Goal: Task Accomplishment & Management: Manage account settings

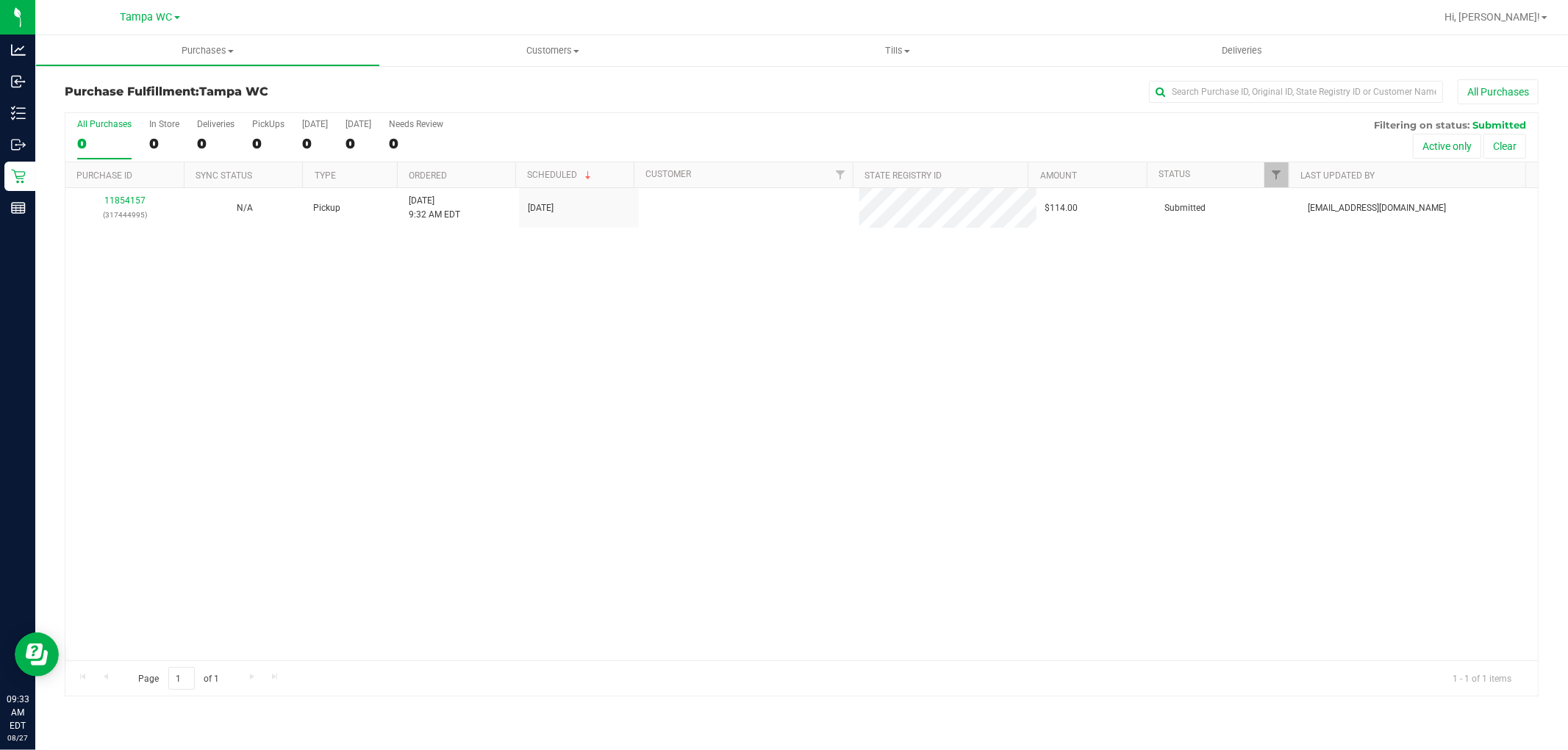
click at [696, 381] on div "11854157 (317444995) N/A Pickup [DATE] 9:32 AM EDT 8/27/2025 $114.00 Submitted …" at bounding box center [801, 424] width 1472 height 473
click at [383, 336] on div "11854157 (317444995) N/A Pickup [DATE] 9:32 AM EDT 8/27/2025 $114.00 Submitted …" at bounding box center [801, 424] width 1472 height 473
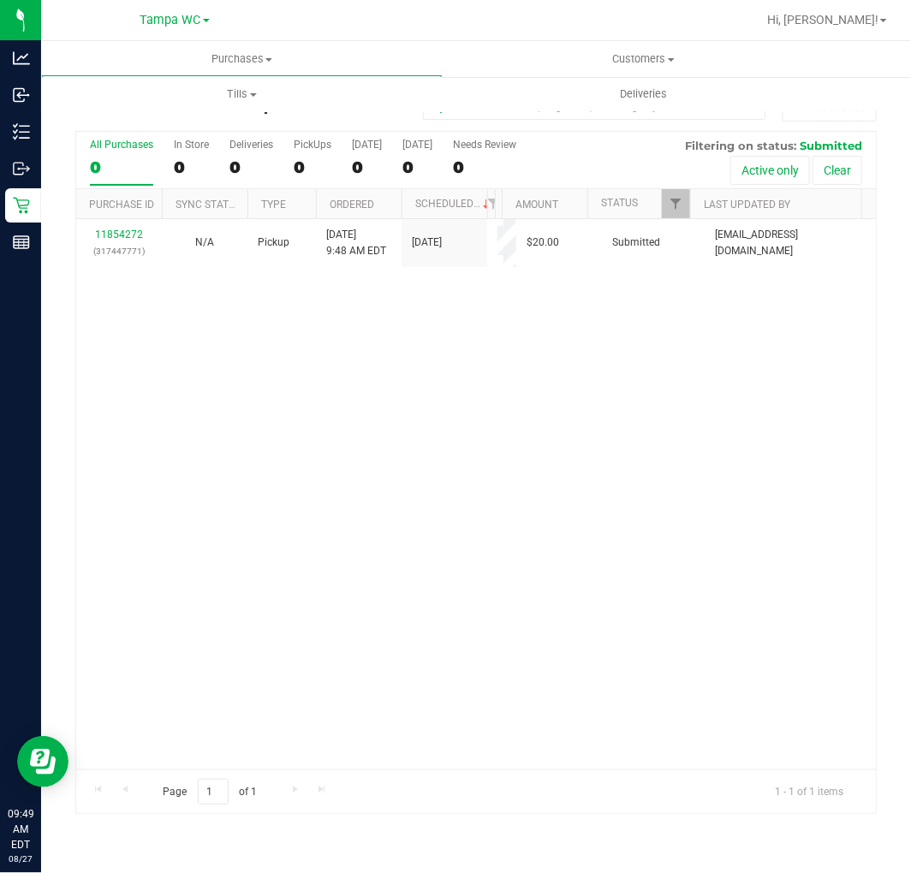
click at [609, 414] on div "11854272 (317447771) N/A Pickup [DATE] 9:48 AM EDT 8/27/2025 $20.00 Submitted […" at bounding box center [476, 494] width 800 height 551
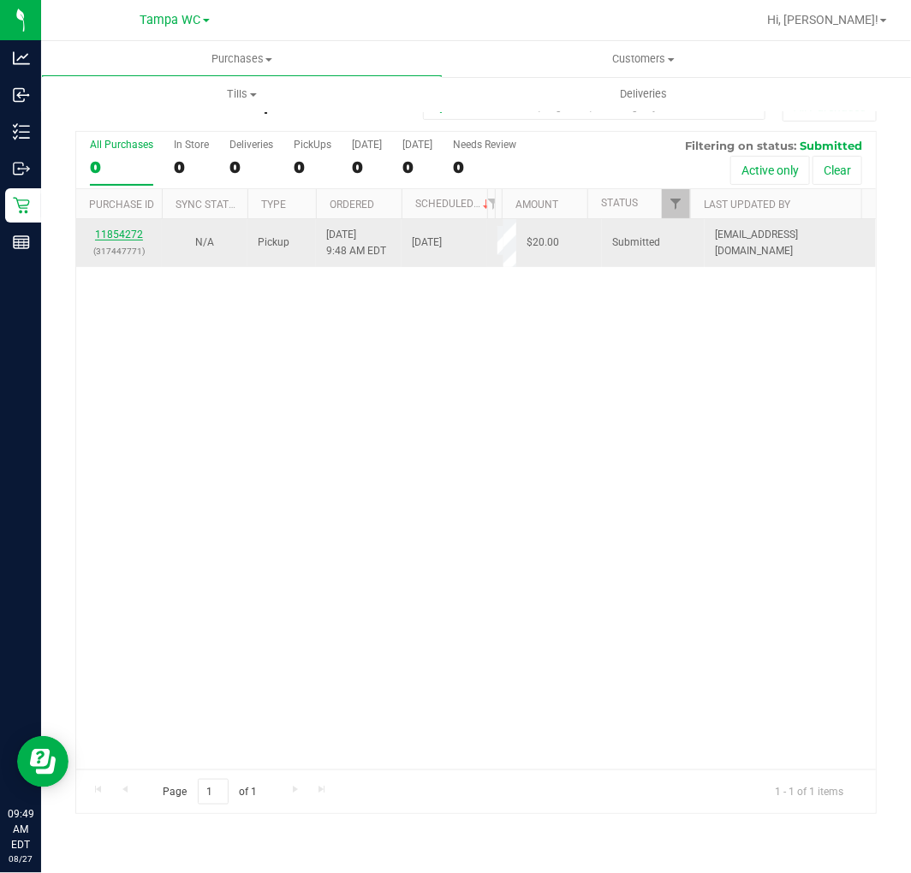
click at [117, 229] on link "11854272" at bounding box center [119, 235] width 48 height 12
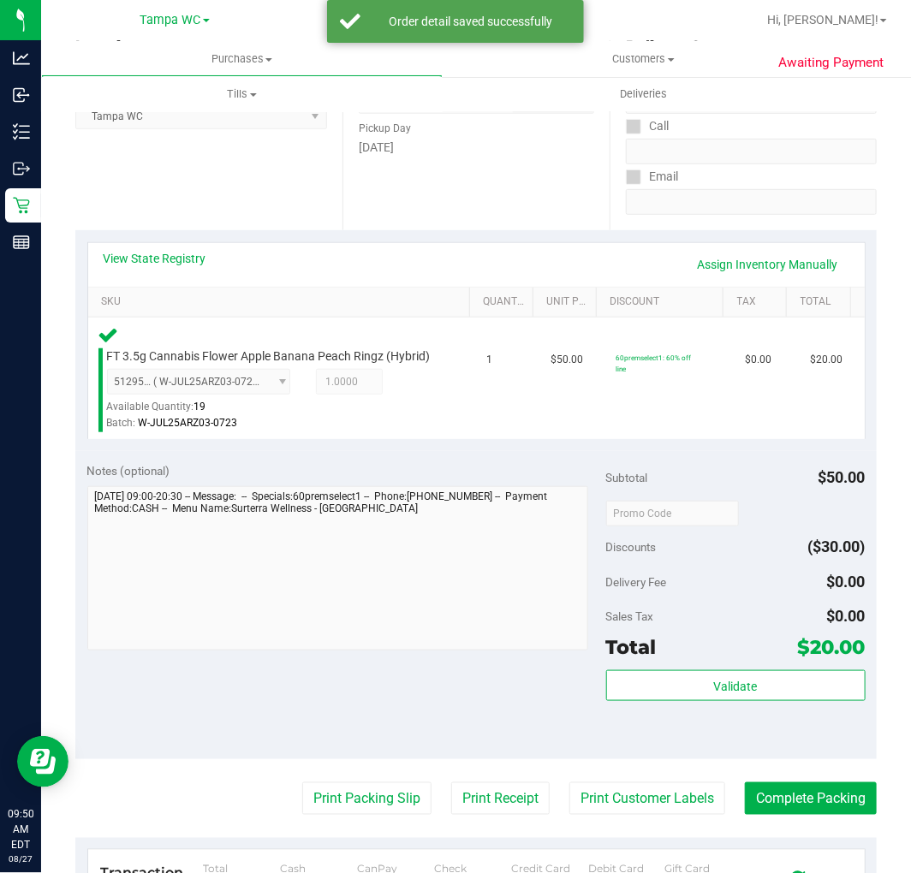
scroll to position [612, 0]
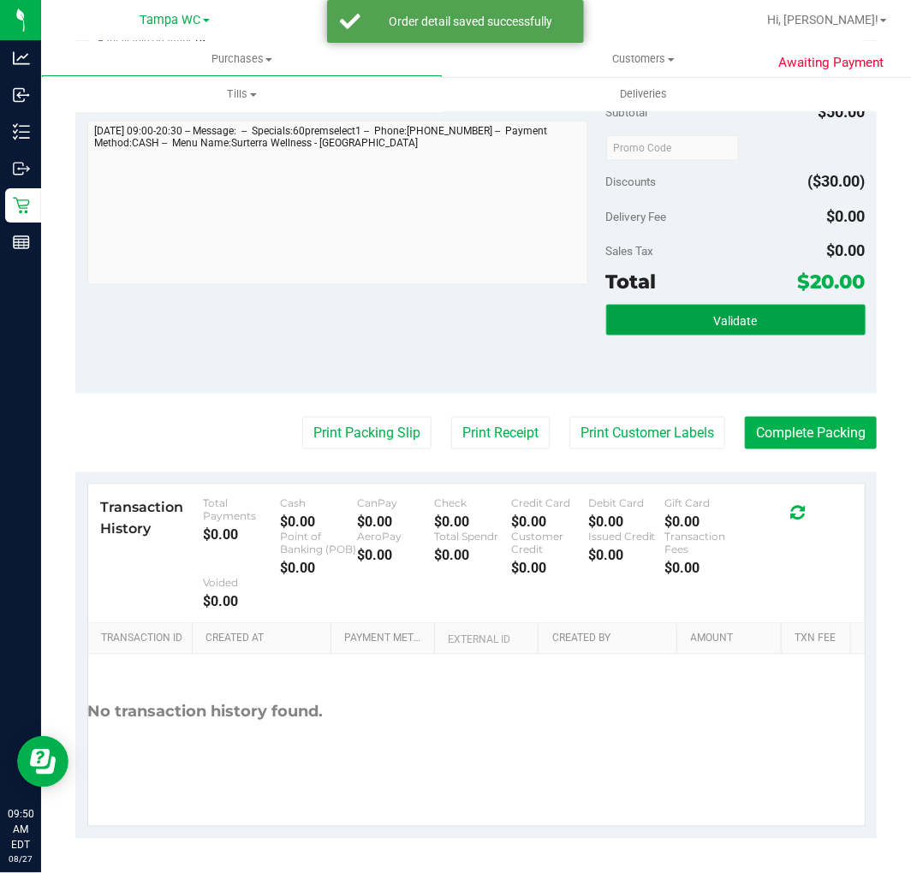
click at [656, 317] on button "Validate" at bounding box center [735, 320] width 259 height 31
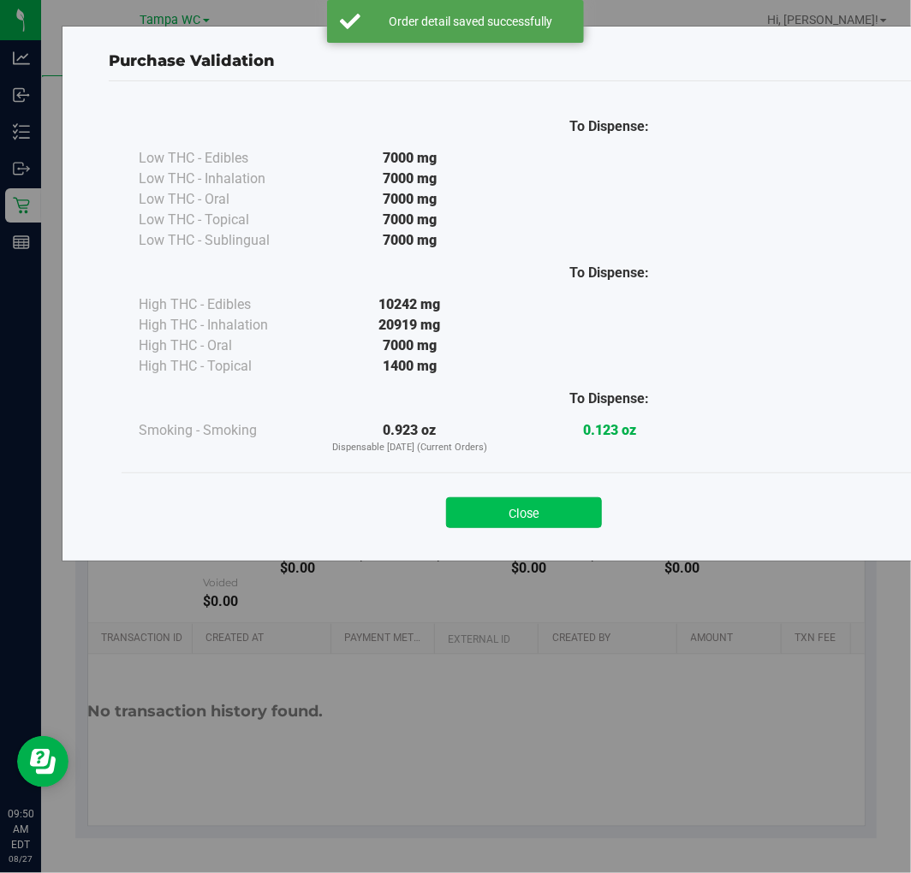
click at [503, 508] on button "Close" at bounding box center [524, 513] width 156 height 31
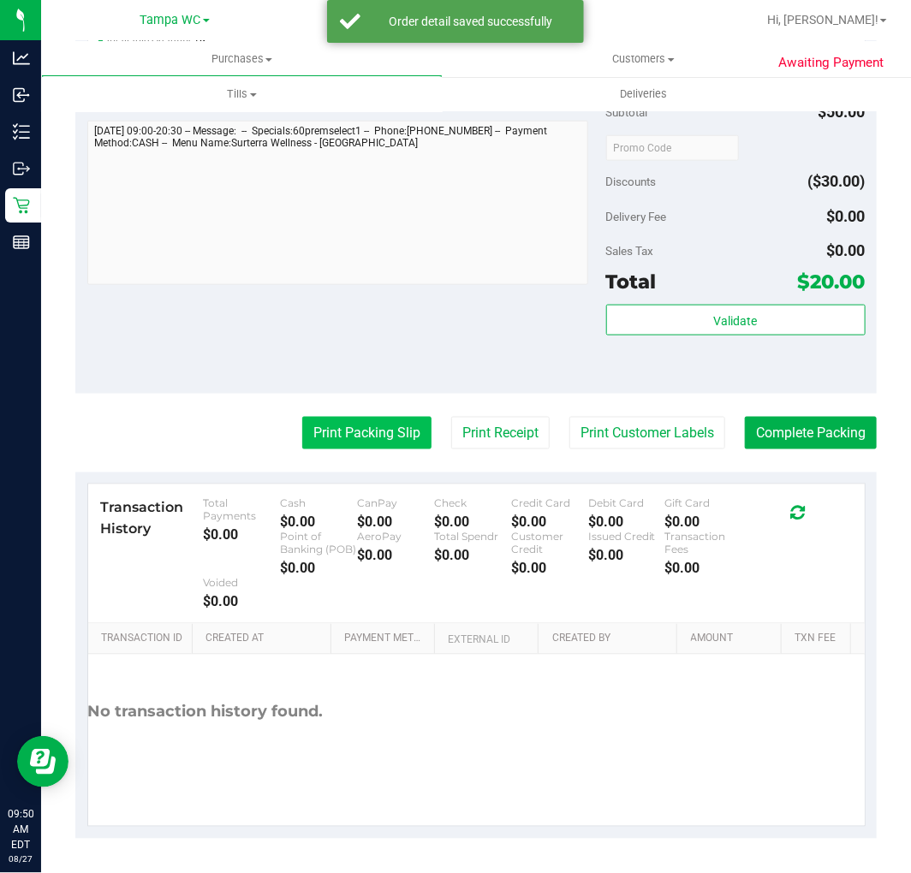
click at [347, 441] on button "Print Packing Slip" at bounding box center [366, 433] width 129 height 33
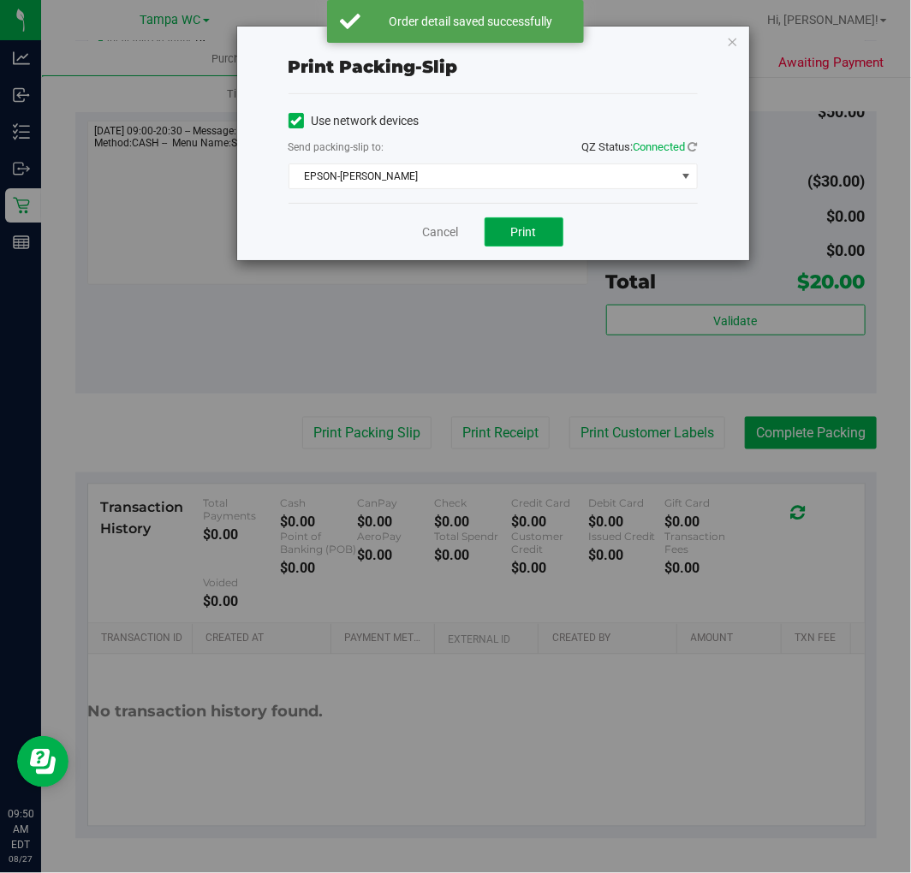
click at [502, 228] on button "Print" at bounding box center [524, 232] width 79 height 29
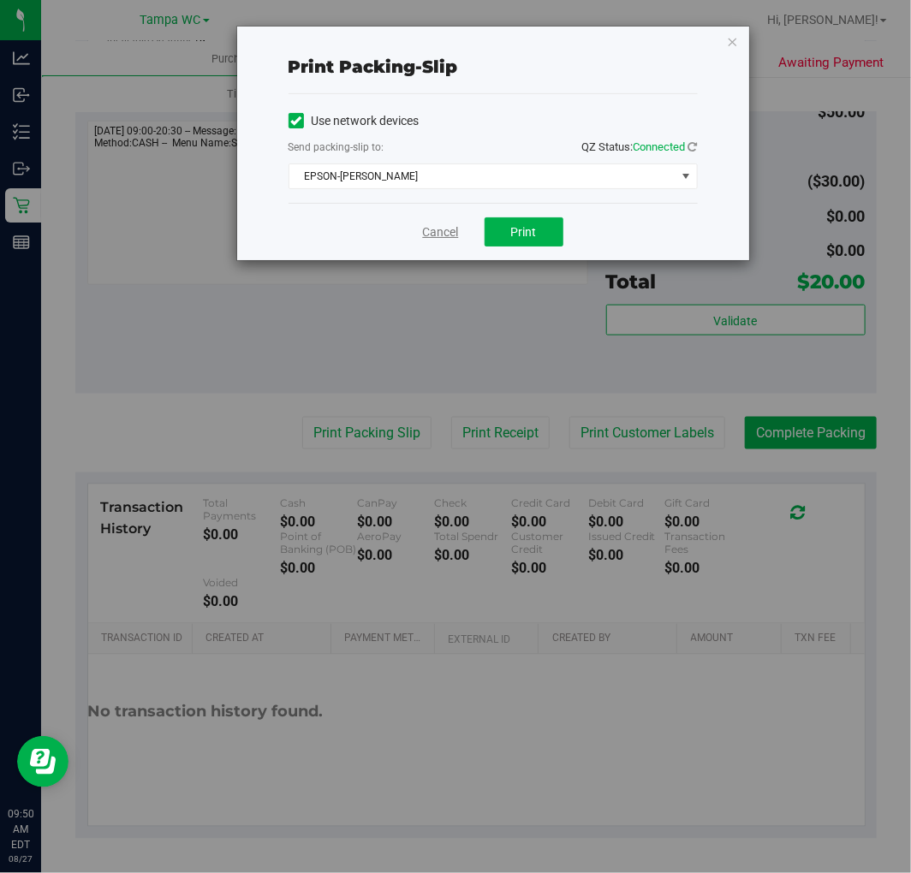
click at [432, 226] on link "Cancel" at bounding box center [441, 233] width 36 height 18
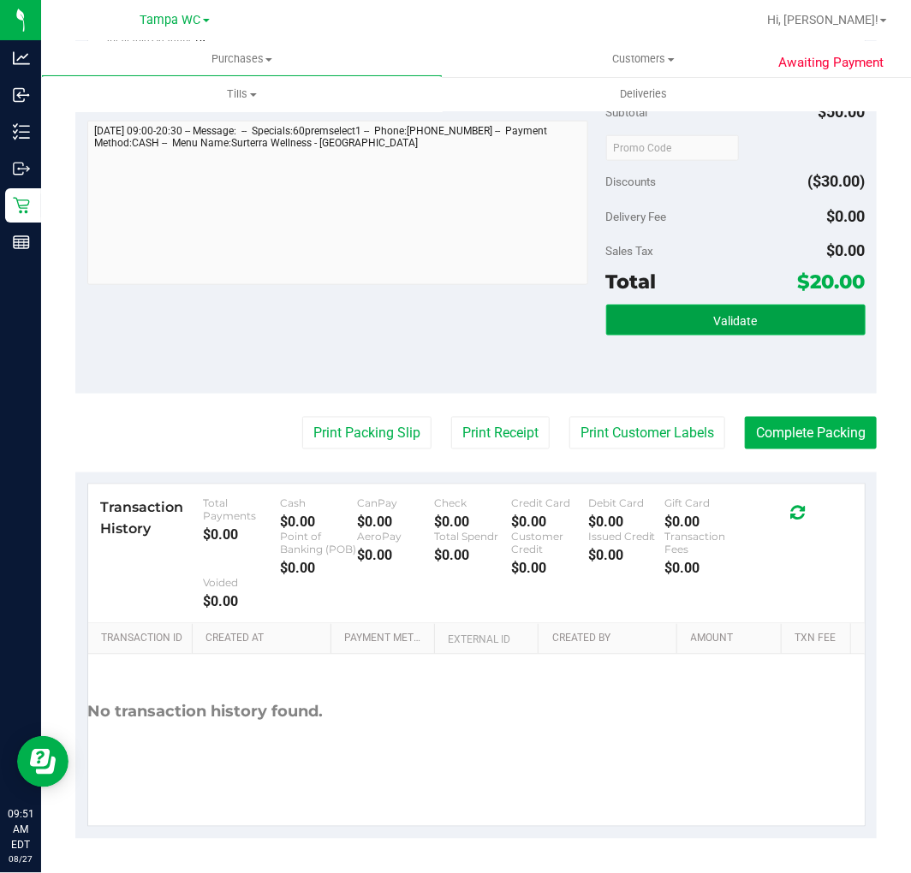
click at [698, 305] on button "Validate" at bounding box center [735, 320] width 259 height 31
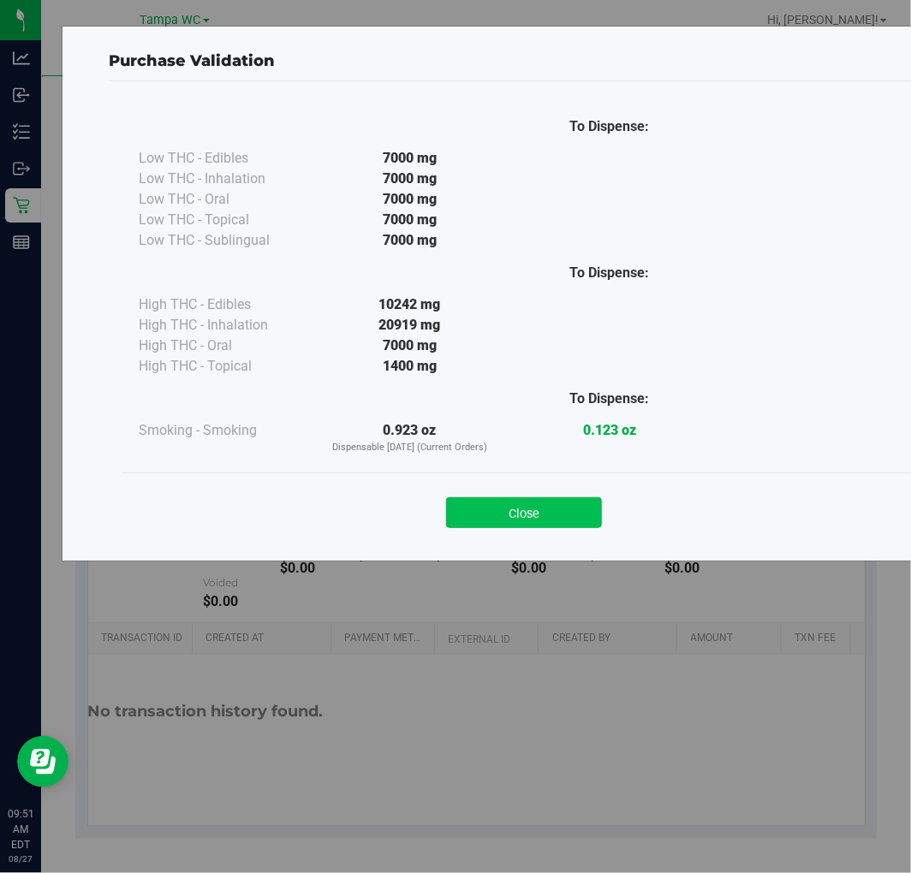
click at [524, 520] on button "Close" at bounding box center [524, 513] width 156 height 31
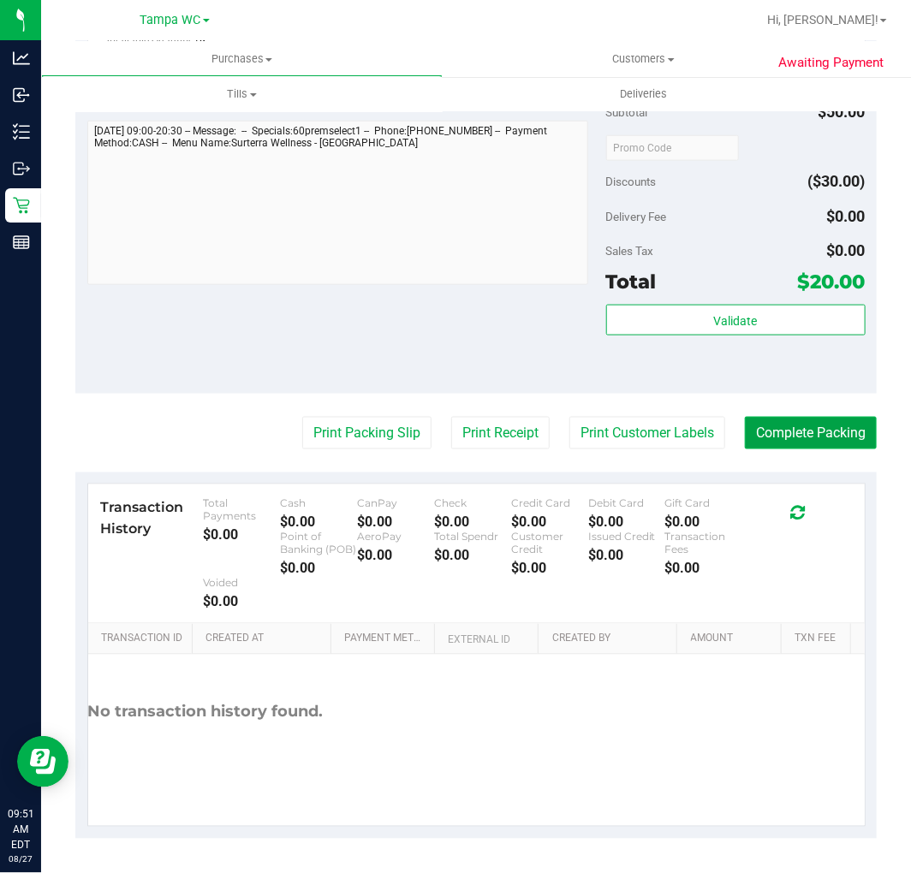
click at [797, 445] on button "Complete Packing" at bounding box center [811, 433] width 132 height 33
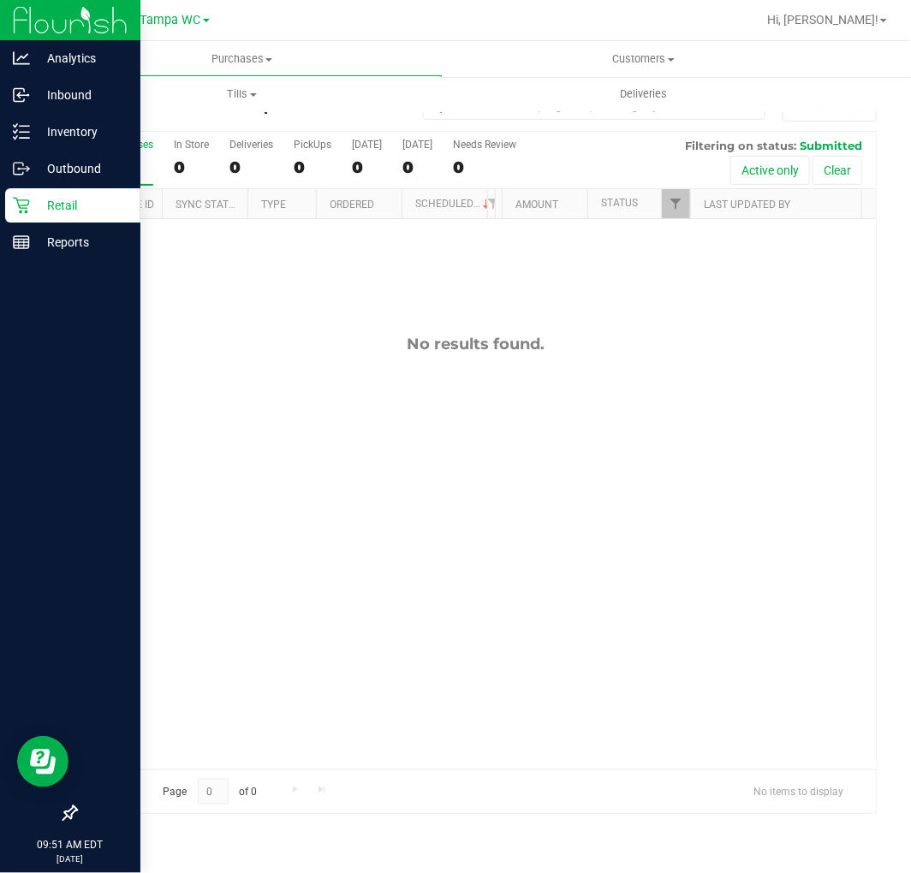
click at [27, 202] on icon at bounding box center [21, 205] width 17 height 17
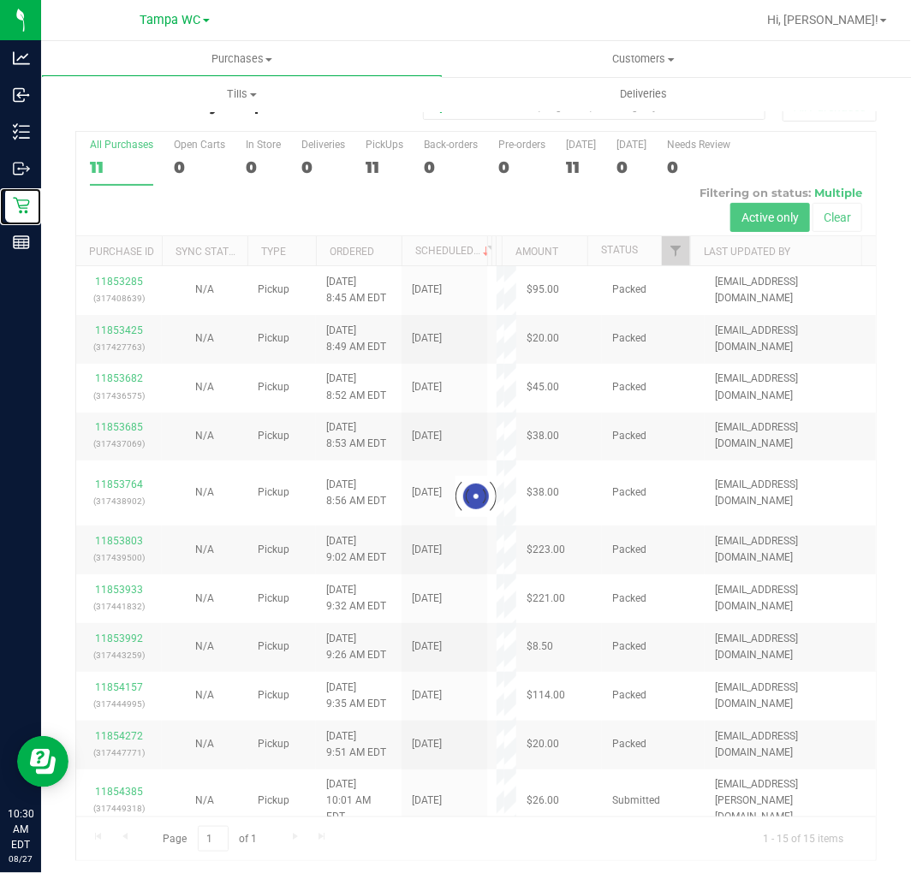
scroll to position [4, 0]
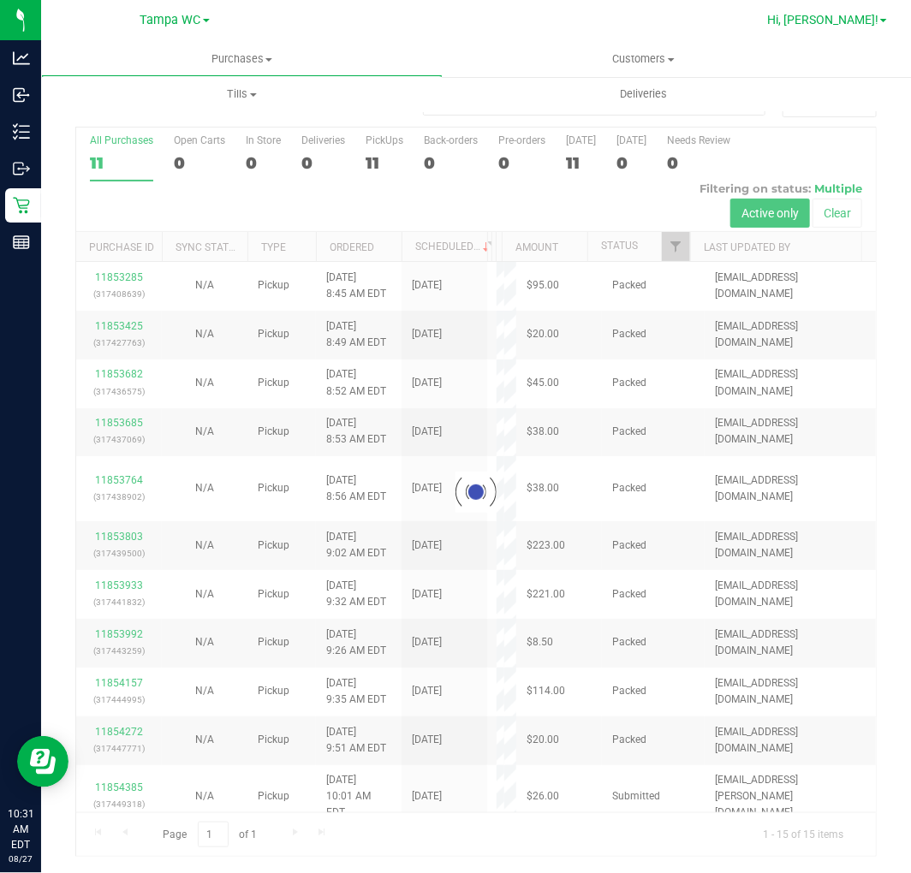
click at [849, 21] on span "Hi, [PERSON_NAME]!" at bounding box center [822, 20] width 111 height 14
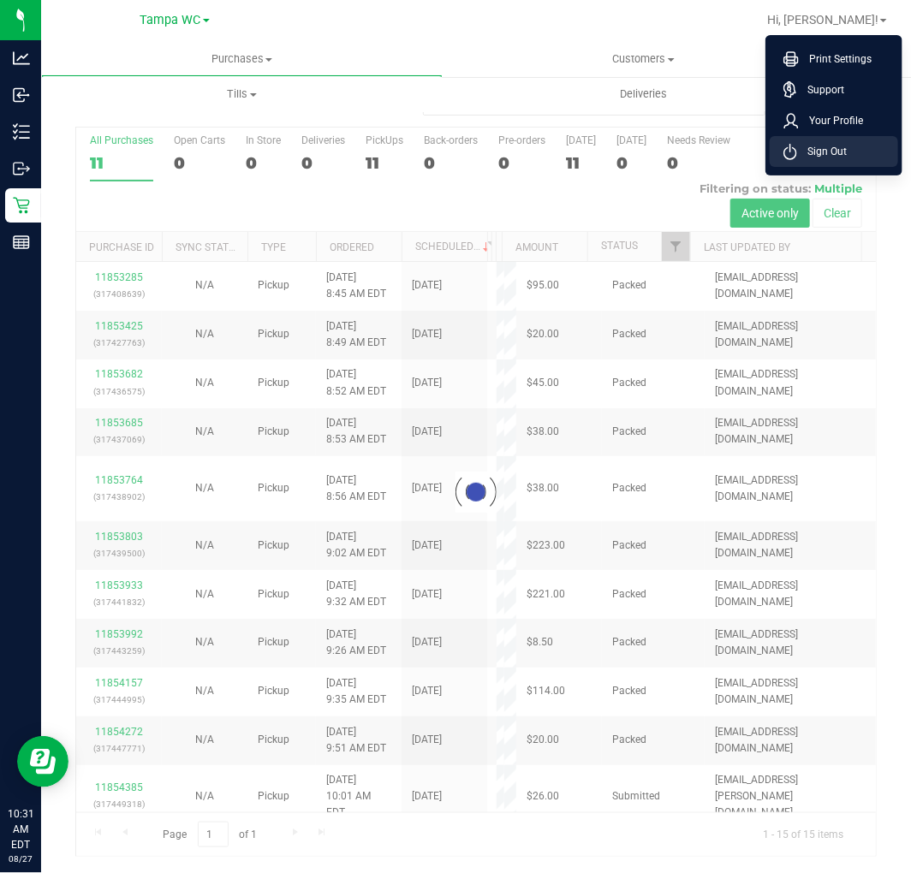
click at [814, 152] on span "Sign Out" at bounding box center [822, 151] width 50 height 17
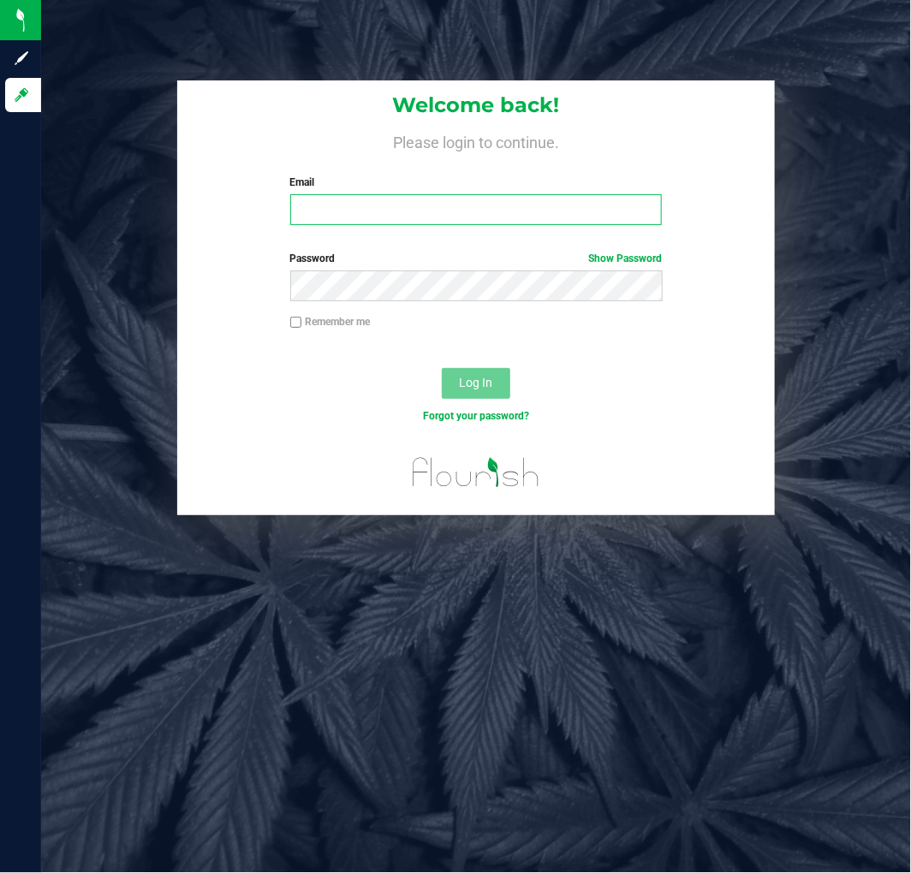
click at [358, 208] on input "Email" at bounding box center [476, 209] width 373 height 31
type input "[EMAIL_ADDRESS][DOMAIN_NAME]"
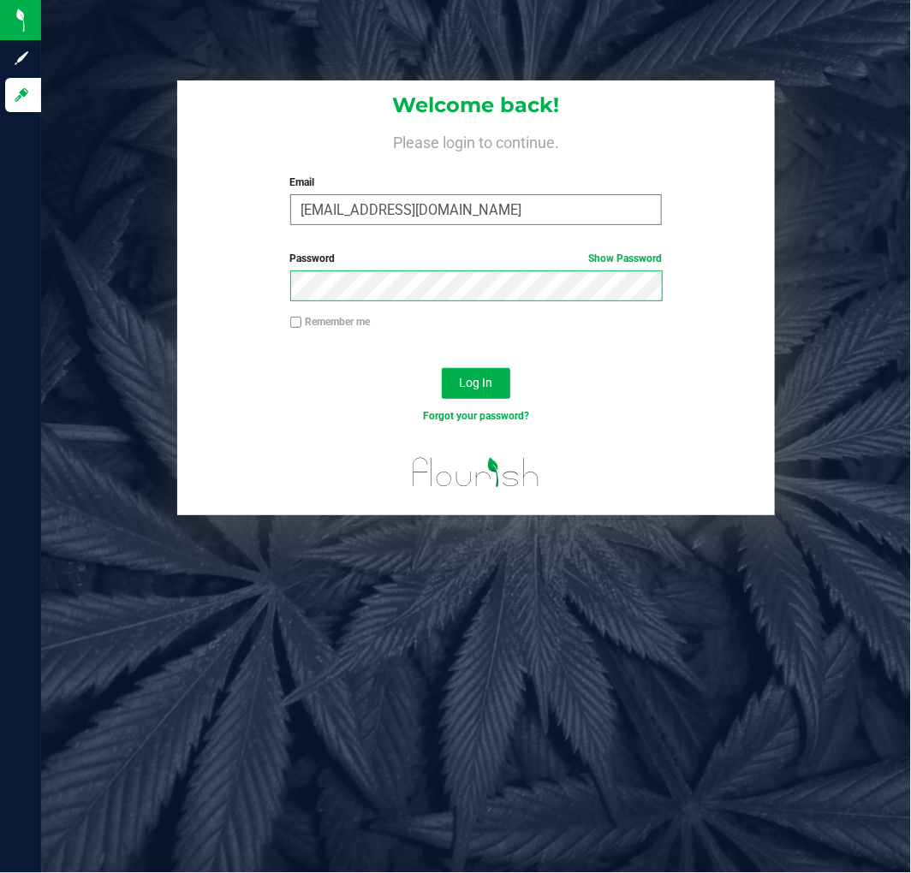
click at [442, 368] on button "Log In" at bounding box center [476, 383] width 69 height 31
